Goal: Information Seeking & Learning: Understand process/instructions

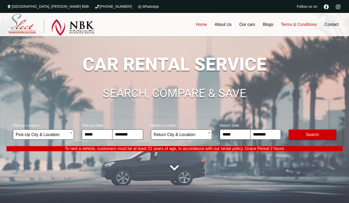
click at [293, 26] on link "Terms & Conditions" at bounding box center [299, 24] width 44 height 23
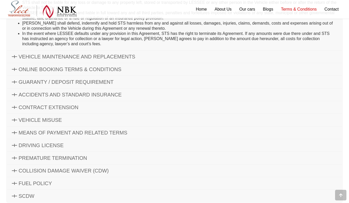
scroll to position [228, 0]
click at [175, 68] on link "ONLINE BOOKING TERMS & CONDITIONS" at bounding box center [175, 69] width 336 height 12
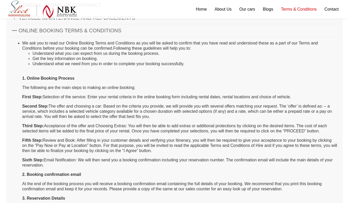
scroll to position [19, 0]
